Goal: Learn about a topic

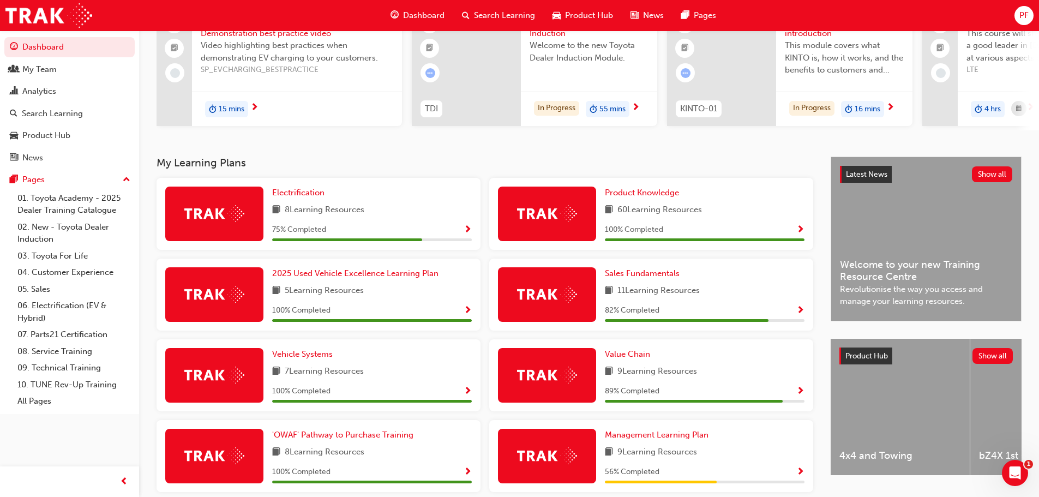
scroll to position [164, 0]
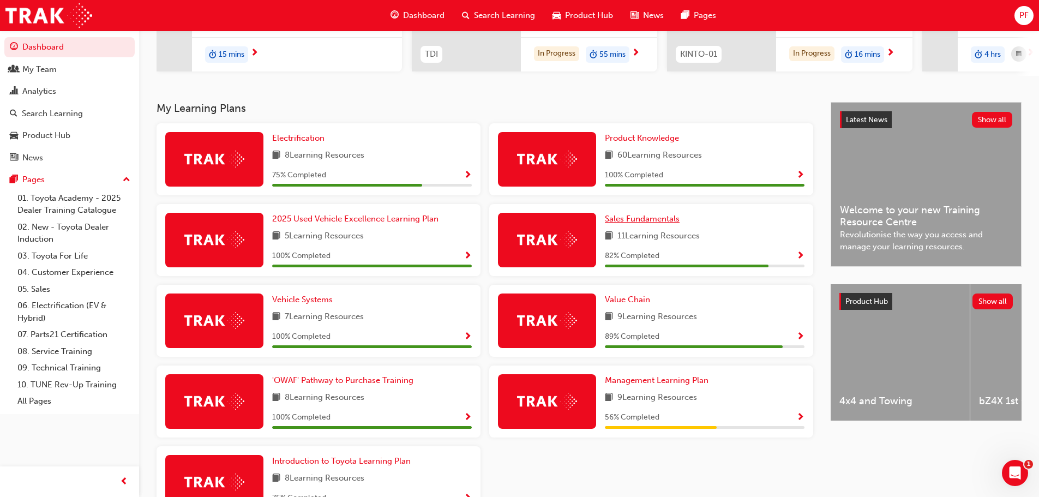
click at [618, 224] on span "Sales Fundamentals" at bounding box center [642, 219] width 75 height 10
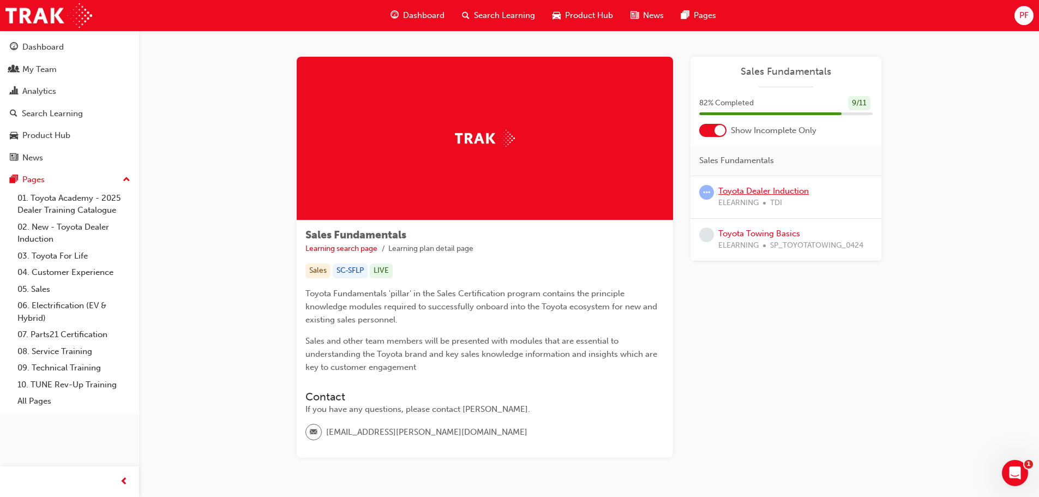
click at [743, 191] on link "Toyota Dealer Induction" at bounding box center [763, 191] width 91 height 10
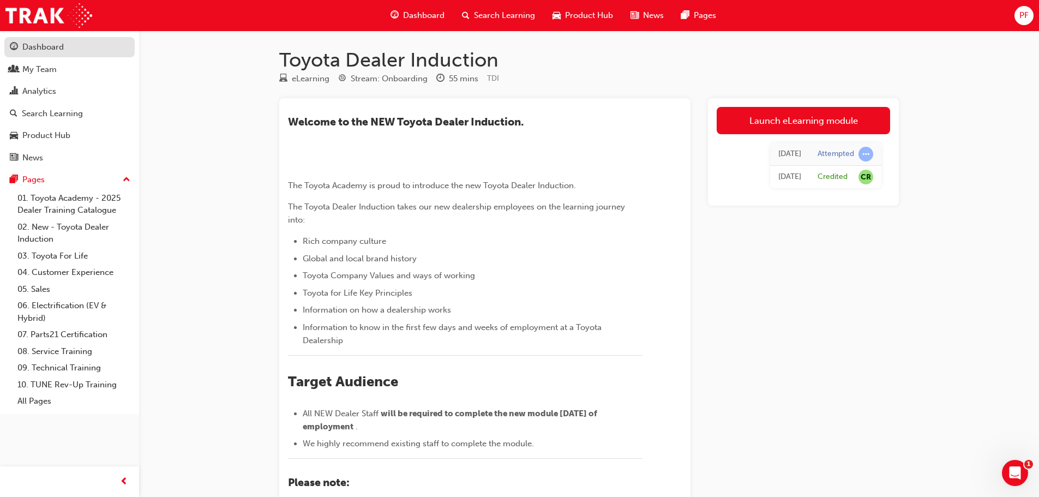
click at [41, 49] on div "Dashboard" at bounding box center [42, 47] width 41 height 13
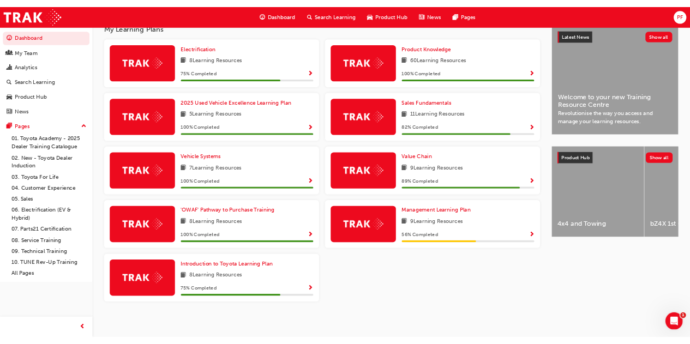
scroll to position [242, 0]
